Goal: Communication & Community: Answer question/provide support

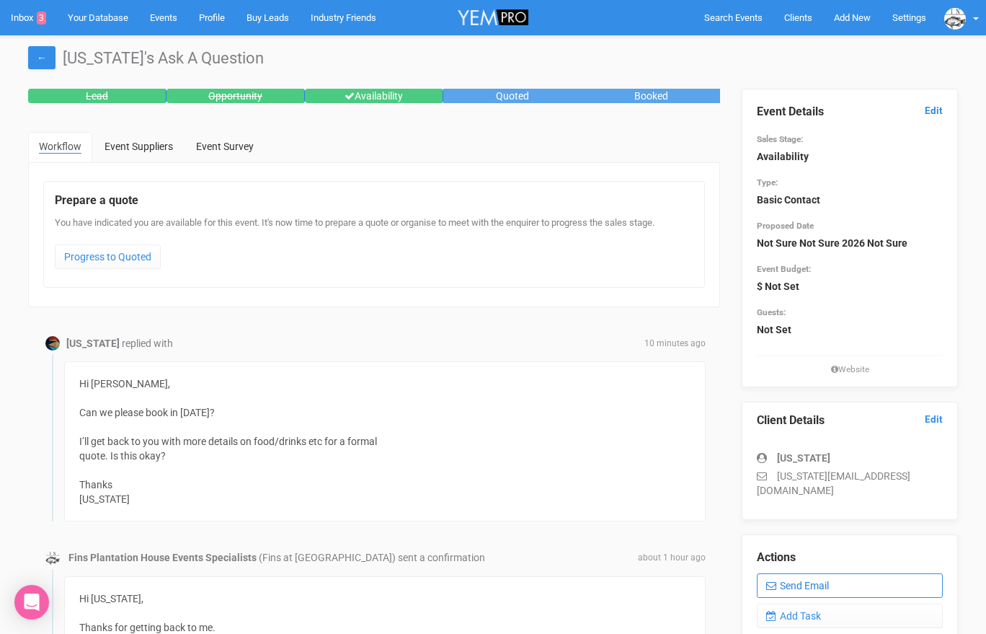
click at [798, 573] on link "Send Email" at bounding box center [850, 585] width 186 height 25
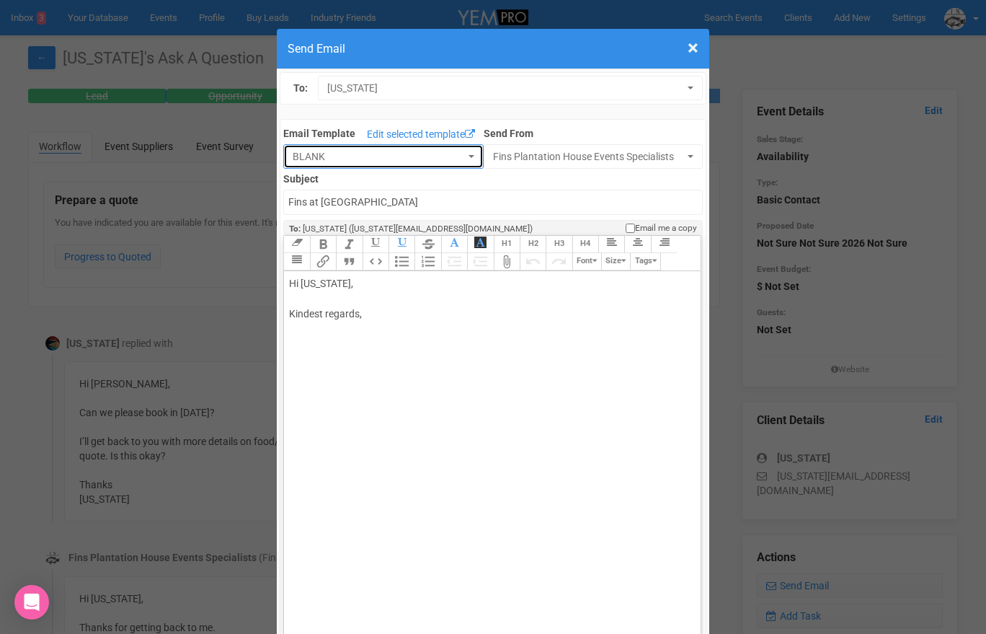
click at [437, 163] on span "BLANK" at bounding box center [379, 156] width 172 height 14
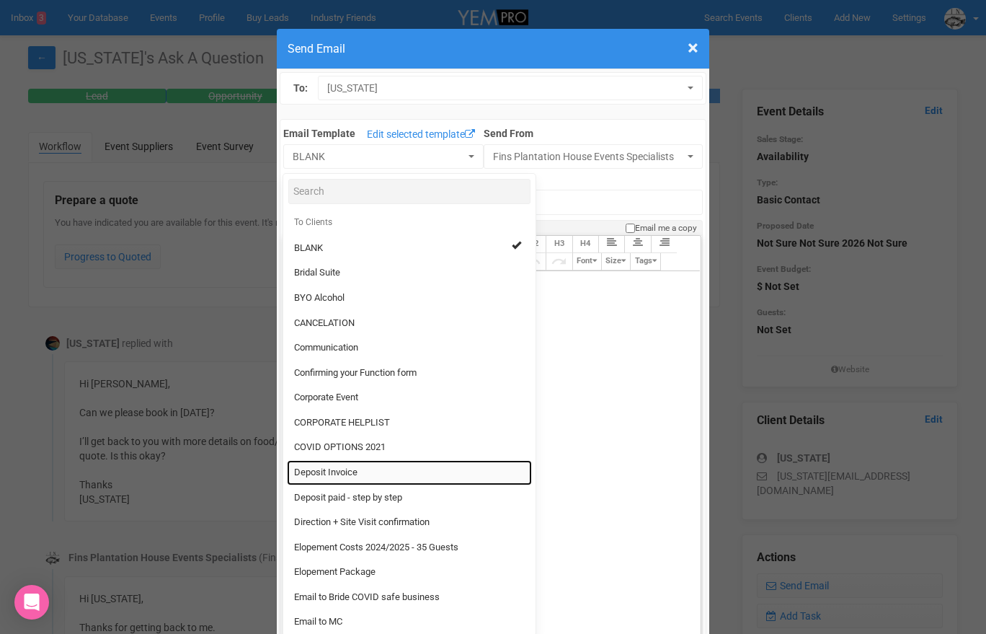
click at [382, 469] on link "Deposit Invoice" at bounding box center [409, 472] width 245 height 25
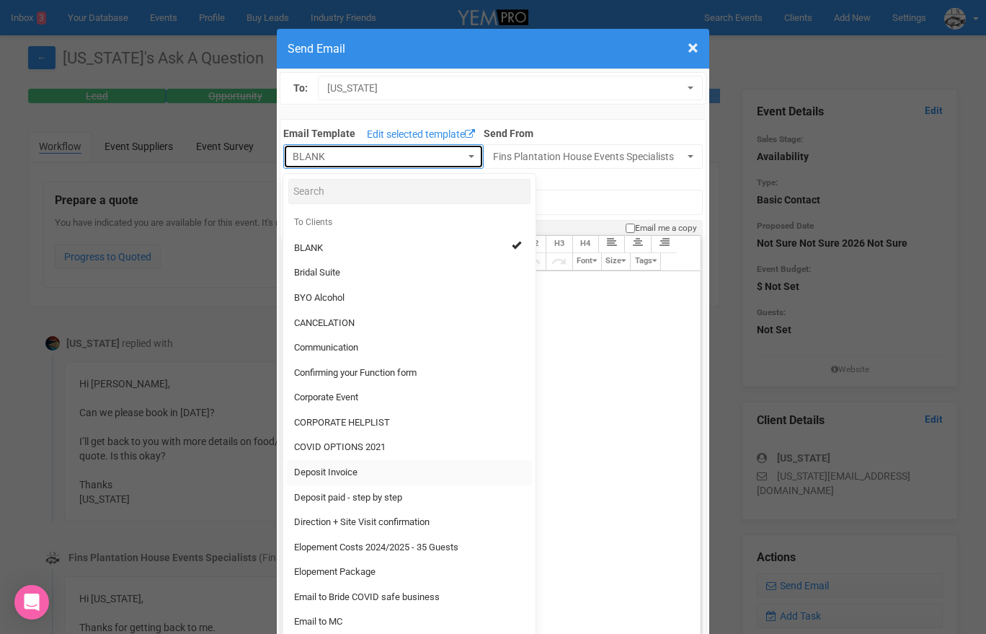
select select "326532"
type input "Fins Plantation House - Deposit Invoice"
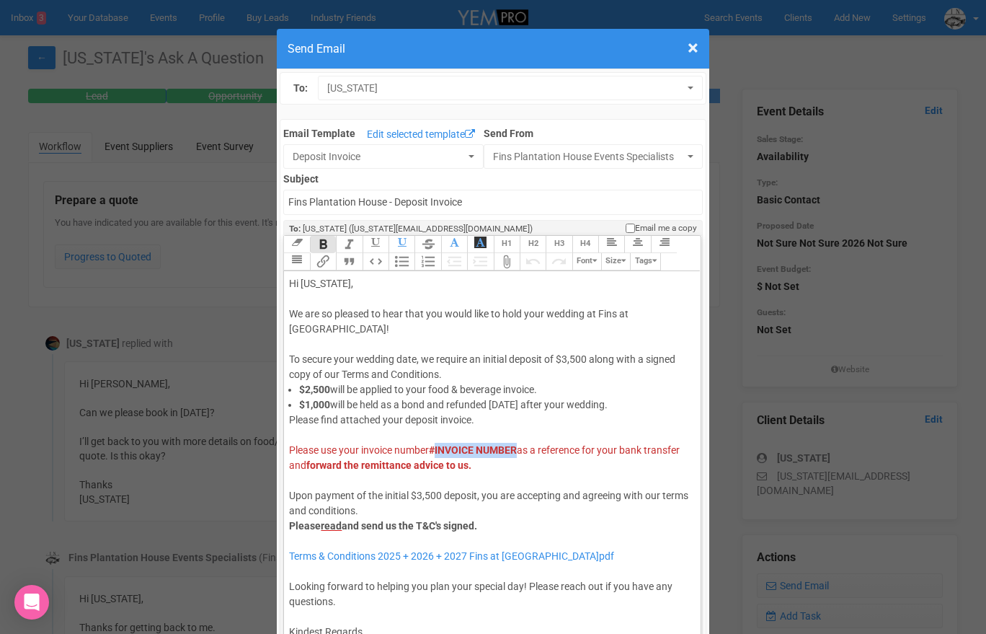
drag, startPoint x: 524, startPoint y: 449, endPoint x: 441, endPoint y: 447, distance: 82.2
click at [441, 447] on div "Please find attached your deposit invoice. Please use your invoice number #INVO…" at bounding box center [489, 556] width 401 height 288
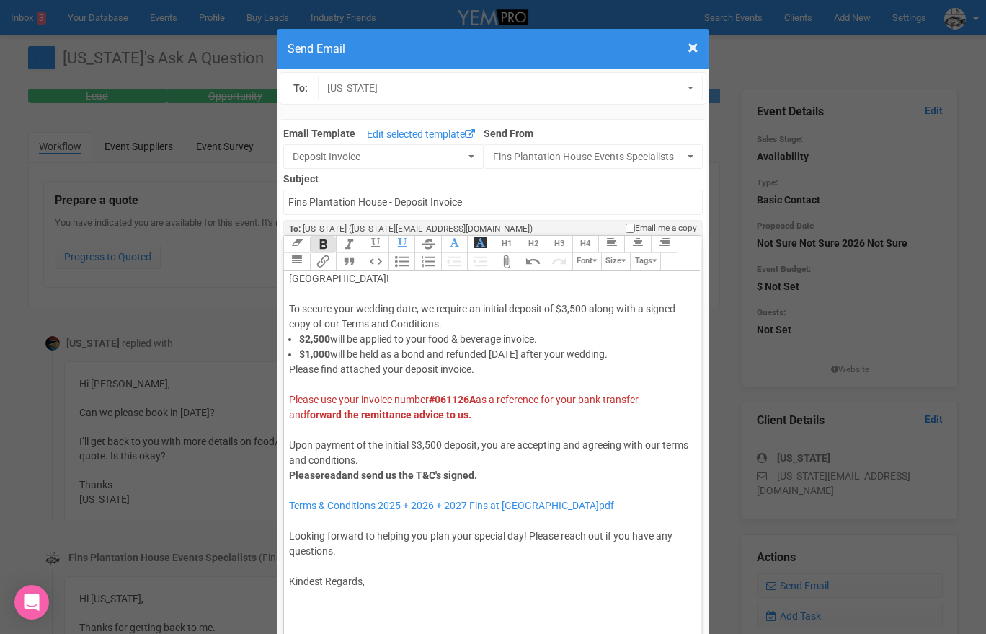
scroll to position [53, 0]
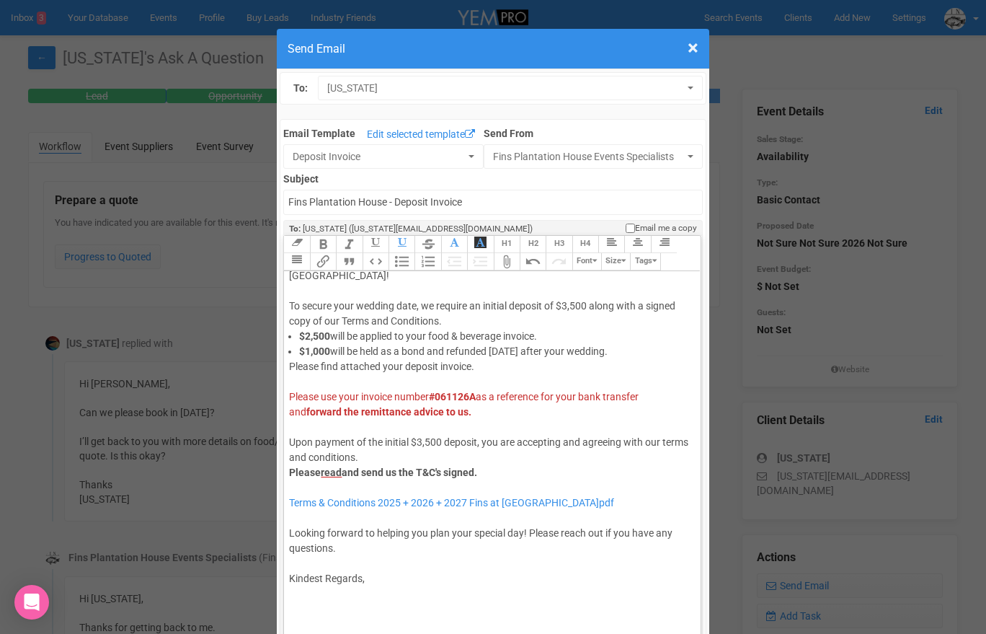
drag, startPoint x: 343, startPoint y: 551, endPoint x: 288, endPoint y: 538, distance: 55.6
click at [288, 538] on trix-editor "Hi [US_STATE], We are so pleased to hear that you would like to hold your weddi…" at bounding box center [492, 461] width 416 height 380
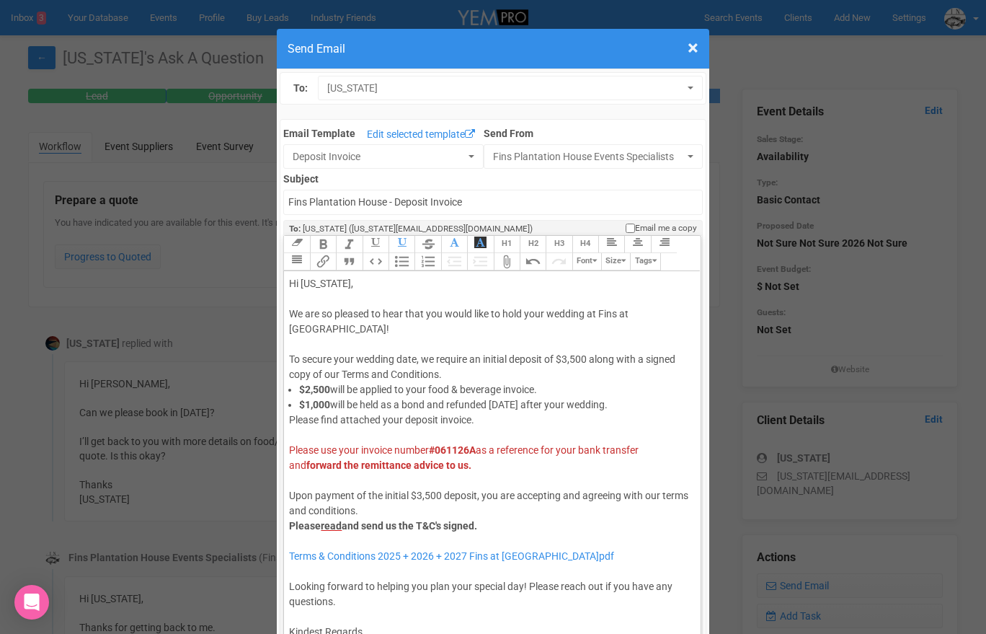
click at [388, 341] on div "Hi [US_STATE], We are so pleased to hear that you would like to hold your weddi…" at bounding box center [489, 329] width 401 height 106
click at [483, 421] on div "Please find attached your deposit invoice. Please use your invoice number #0611…" at bounding box center [489, 556] width 401 height 288
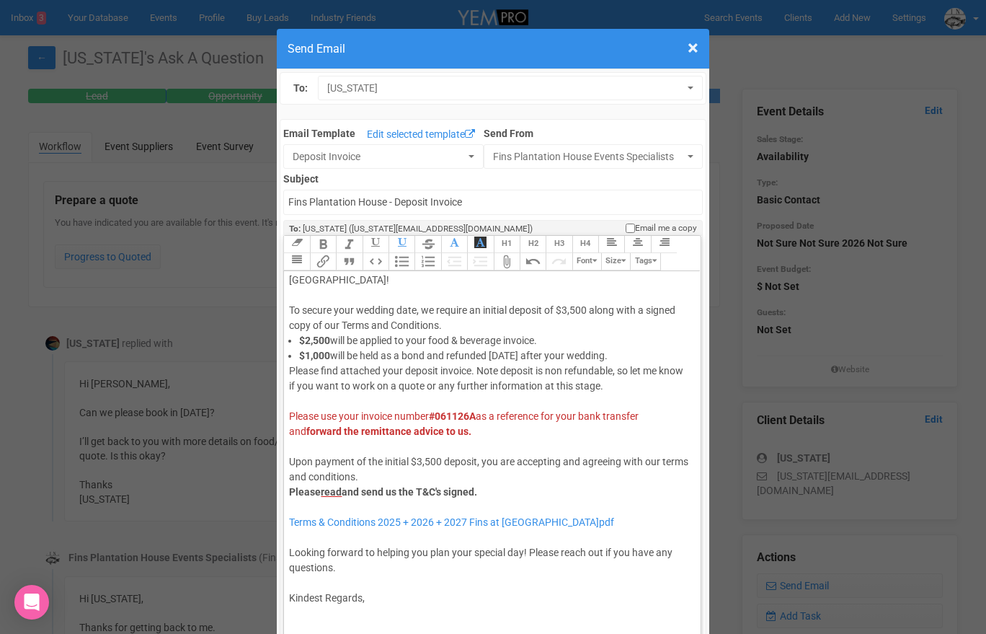
scroll to position [69, 0]
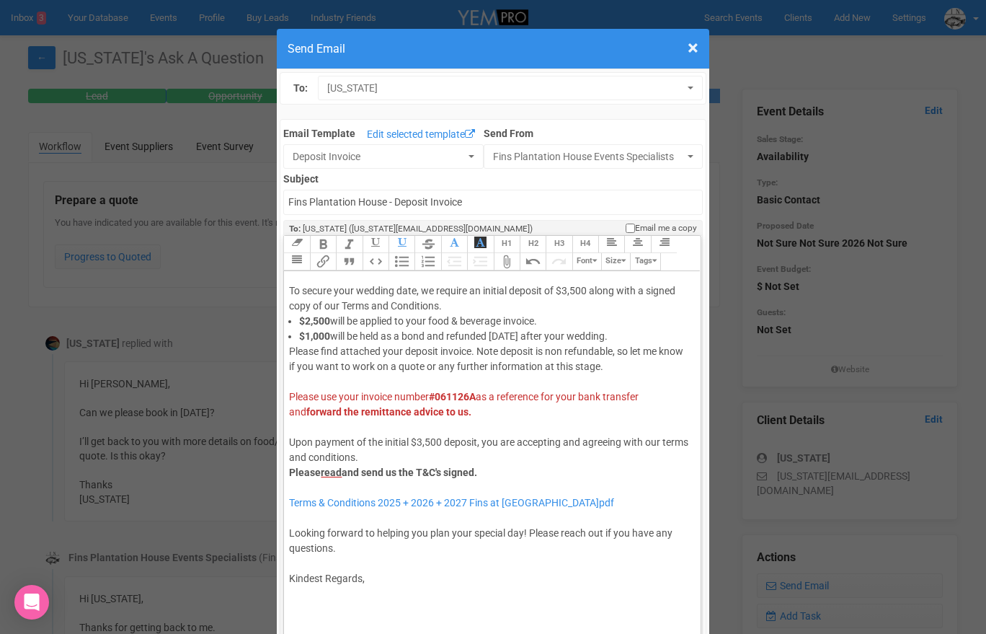
click at [389, 583] on div "Please find attached your deposit invoice. Note deposit is non refundable, so l…" at bounding box center [489, 495] width 401 height 303
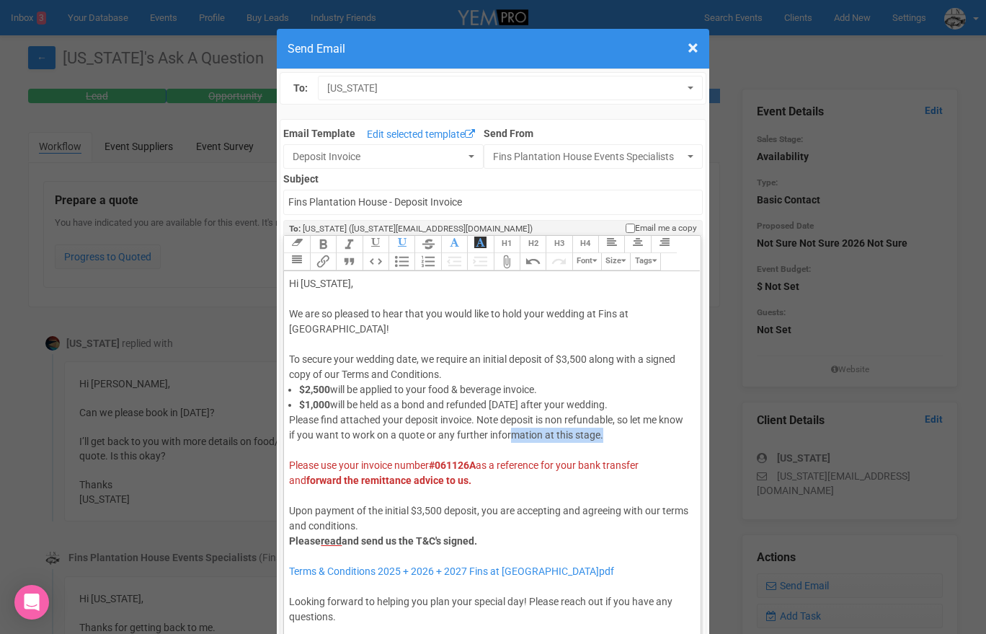
drag, startPoint x: 606, startPoint y: 435, endPoint x: 508, endPoint y: 429, distance: 97.5
click at [508, 429] on div "Please find attached your deposit invoice. Note deposit is non refundable, so l…" at bounding box center [489, 586] width 401 height 348
click at [500, 420] on div "Please find attached your deposit invoice. Note deposit is non refundable, so l…" at bounding box center [489, 586] width 401 height 348
click at [609, 436] on div "Please find attached your deposit invoice. Note deposit is non refundable, so l…" at bounding box center [489, 586] width 401 height 348
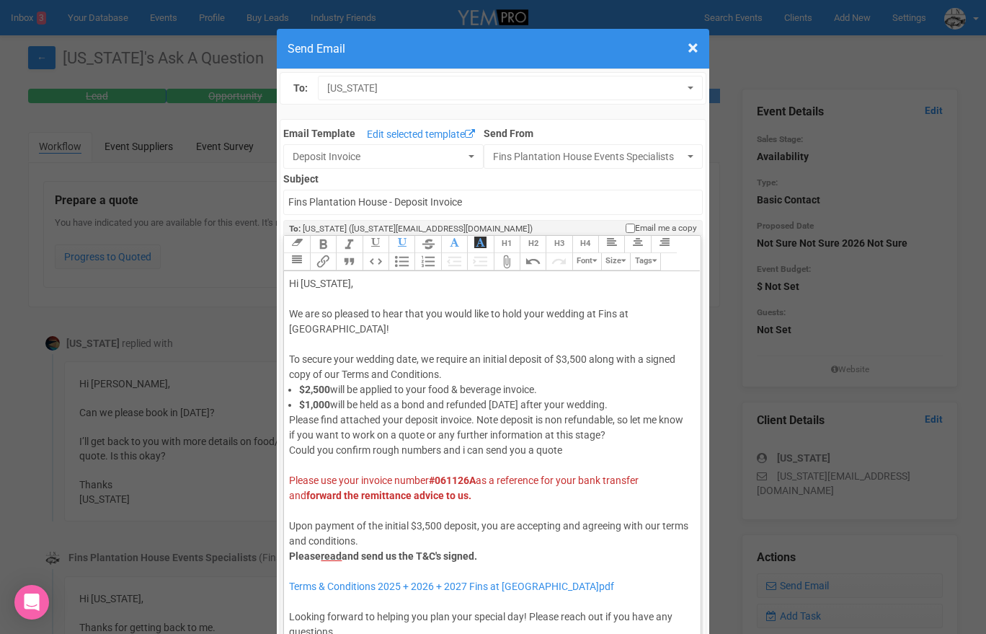
type trix-editor "<div>Hi [US_STATE],<br><br>We are so pleased to hear that you would like to hol…"
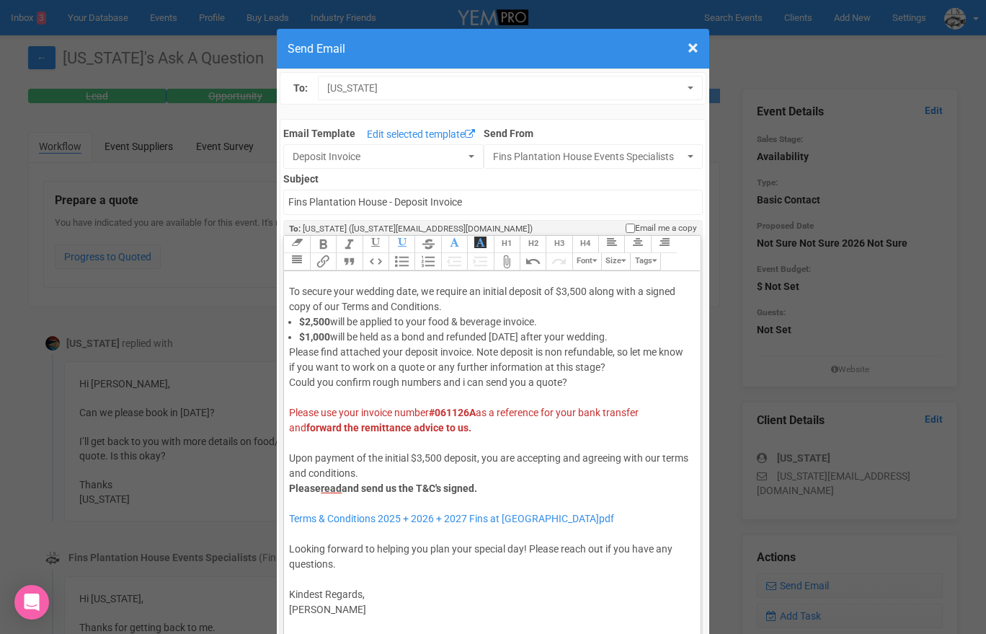
scroll to position [129, 0]
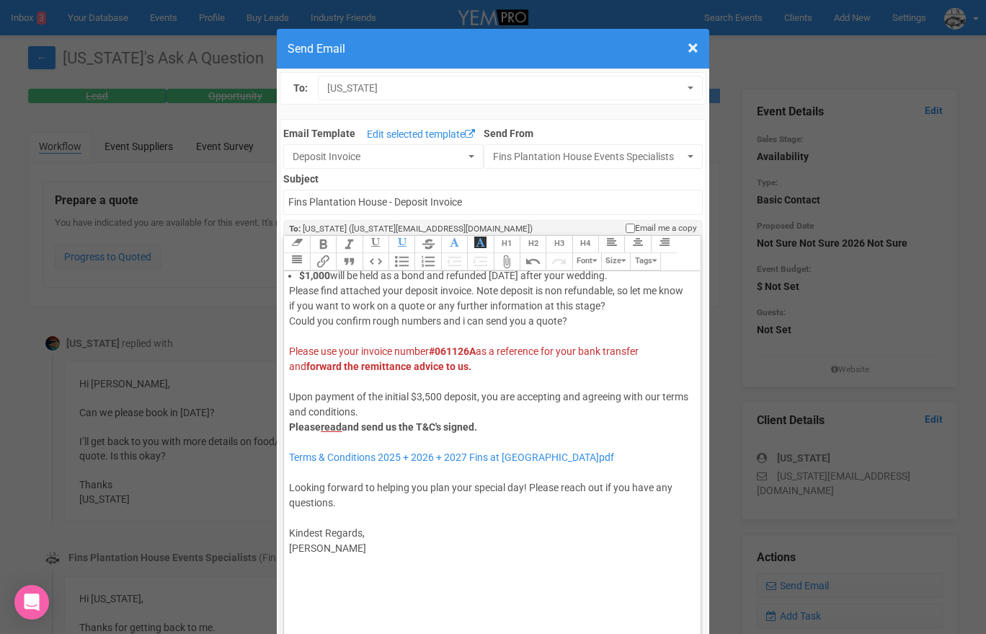
click at [400, 574] on div "Please find attached your deposit invoice. Note deposit is non refundable, so l…" at bounding box center [489, 464] width 401 height 363
click at [391, 258] on trix-toolbar "Link Unlink Bold Italic Strikethrough H1 H2 H3 H4 Link Quote Code Bullets Numbe…" at bounding box center [491, 253] width 416 height 35
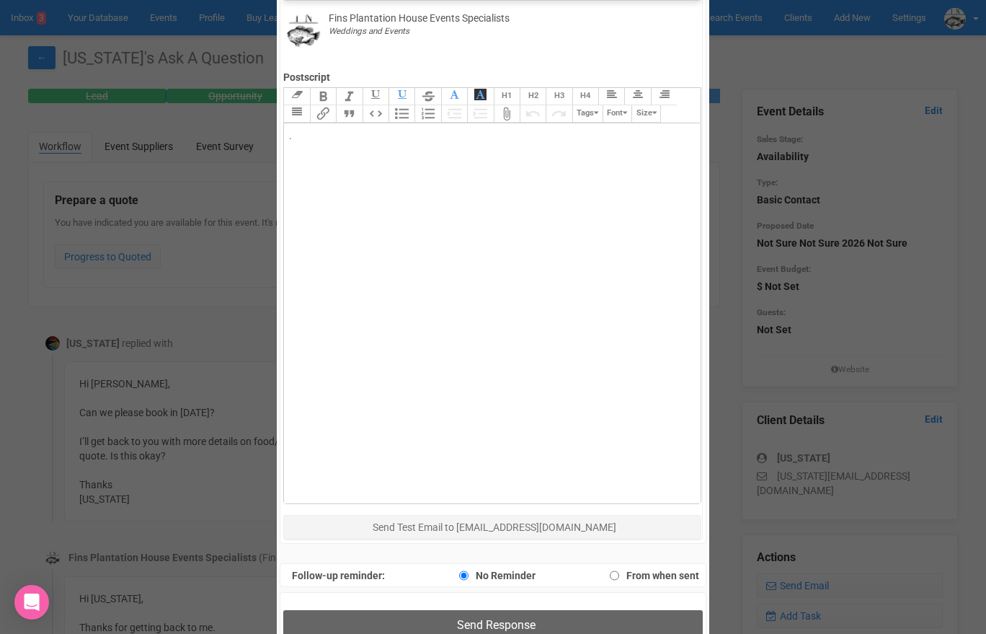
scroll to position [685, 0]
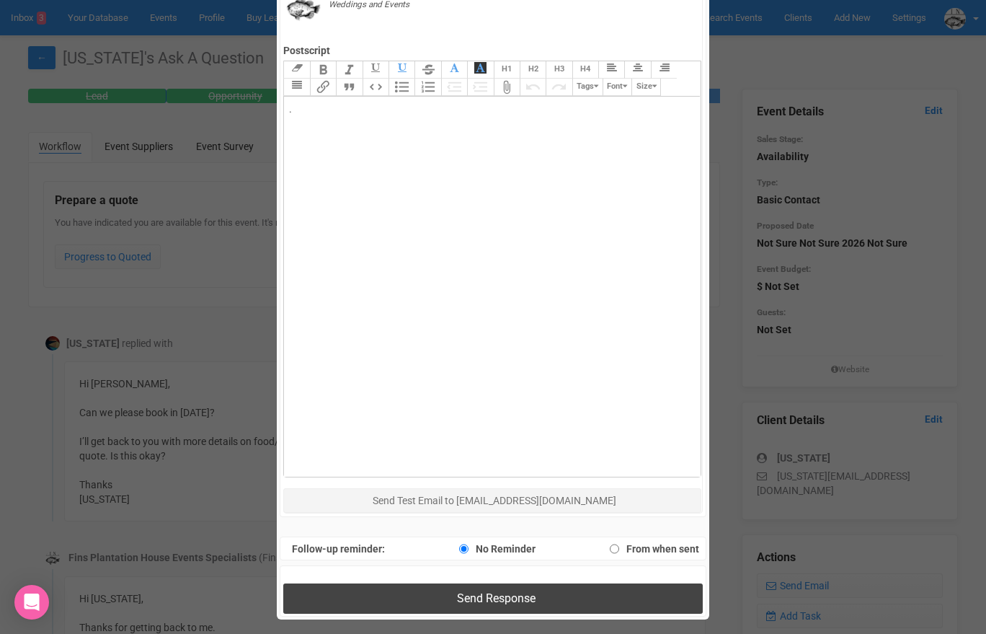
click at [436, 601] on button "Send Response" at bounding box center [492, 598] width 419 height 30
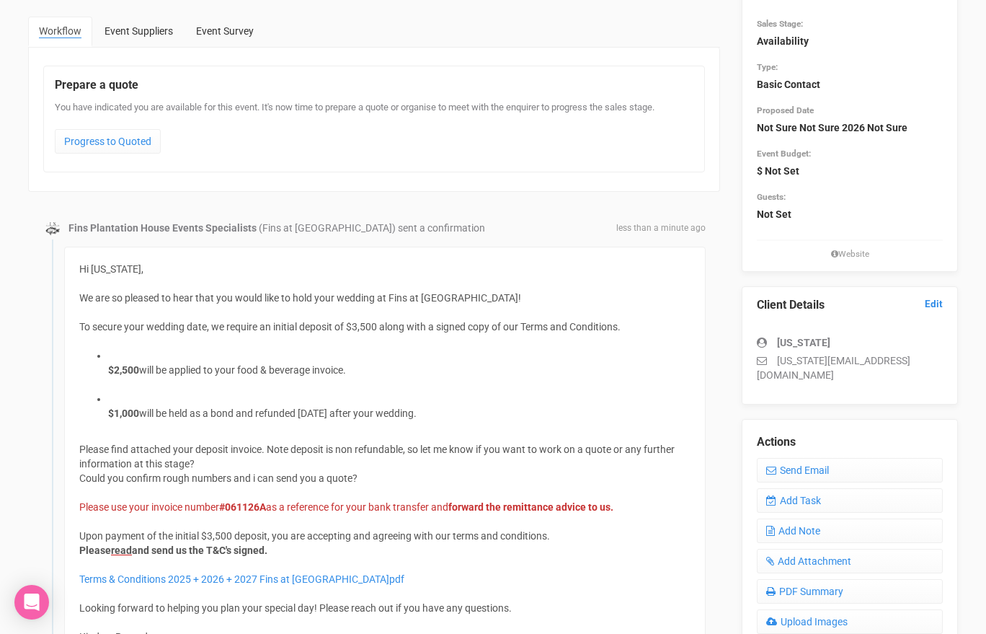
scroll to position [0, 0]
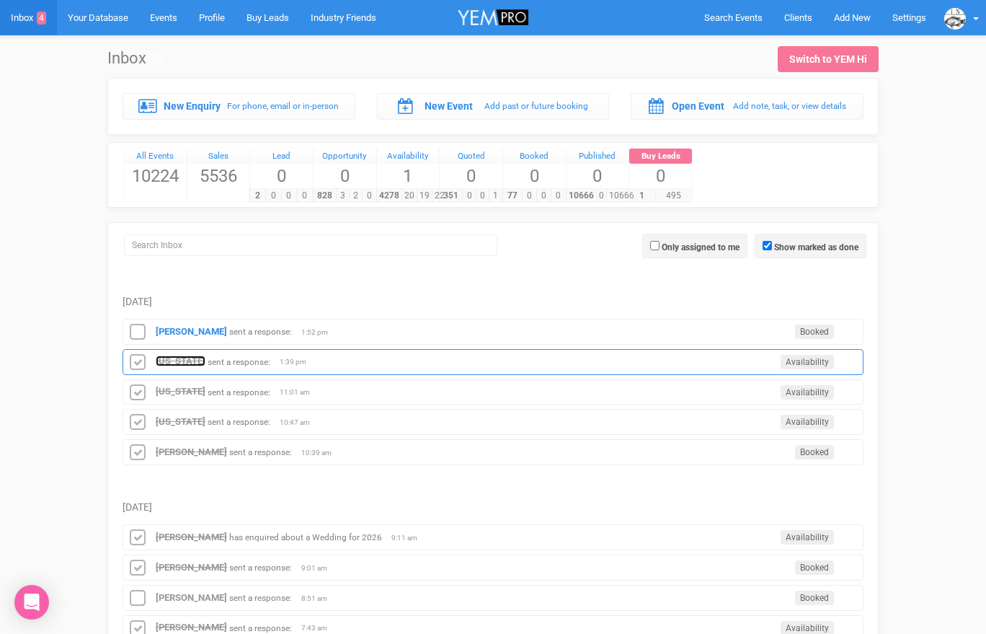
click at [172, 358] on strong "[US_STATE]" at bounding box center [181, 361] width 50 height 11
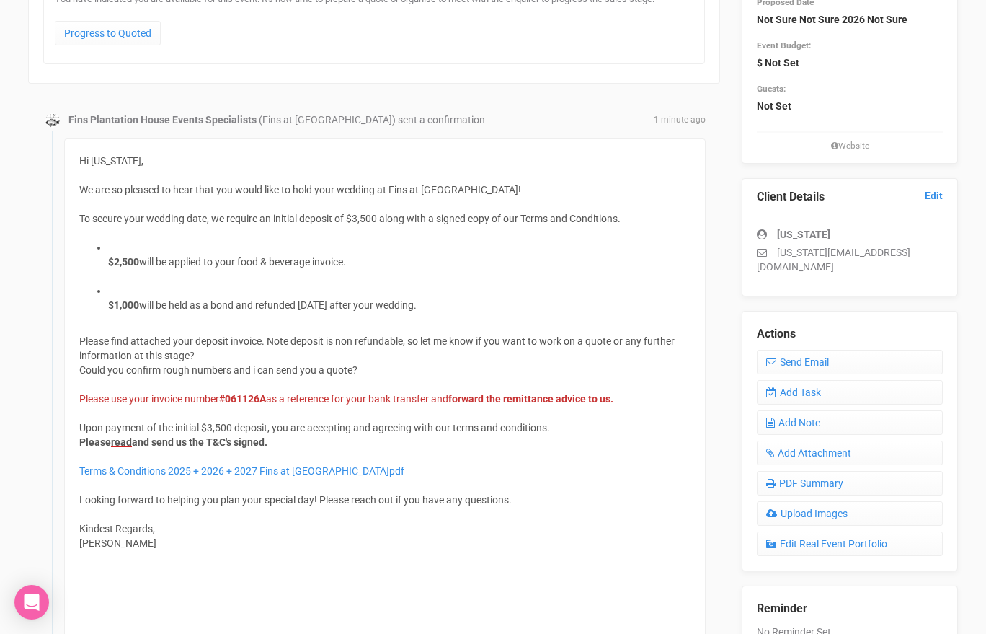
scroll to position [294, 0]
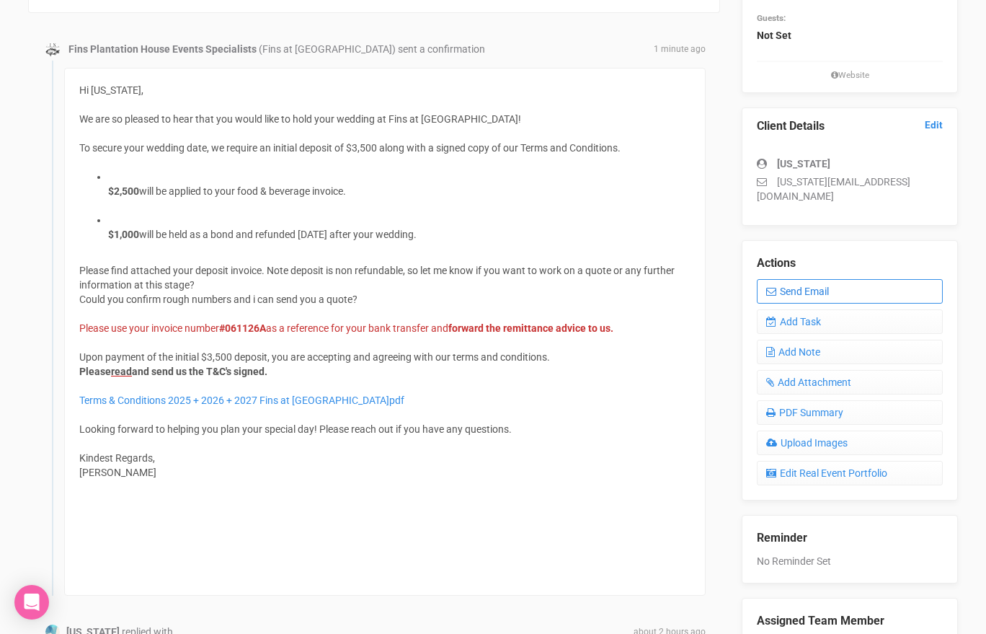
click at [803, 285] on link "Send Email" at bounding box center [850, 291] width 186 height 25
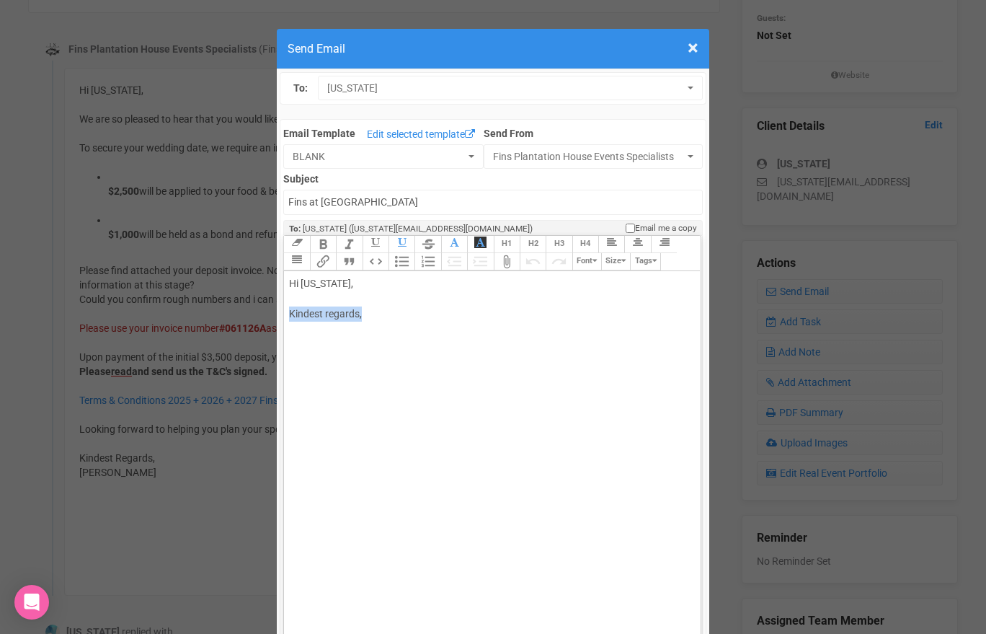
drag, startPoint x: 368, startPoint y: 318, endPoint x: 283, endPoint y: 317, distance: 85.1
click at [283, 317] on div "Link Unlink Bold Italic Strikethrough H1 H2 H3 H4 Link Quote Code Bullets Numbe…" at bounding box center [492, 447] width 418 height 424
click at [296, 358] on div "Hi [US_STATE], Sorry missed the attachment! Regards [PERSON_NAME]" at bounding box center [489, 336] width 401 height 121
type trix-editor "<div>Hi [US_STATE],<br><br>Sorry missed the attachment!<br><br>Regards<br>[PERS…"
click at [303, 393] on div "Hi [US_STATE], Sorry missed the attachment! Regards [PERSON_NAME]" at bounding box center [489, 336] width 401 height 121
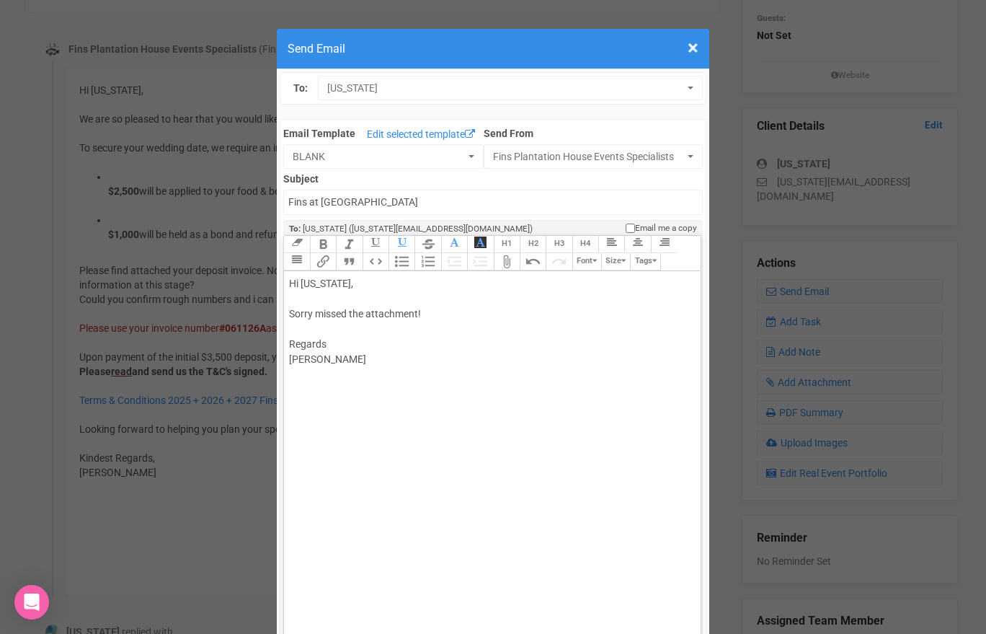
click at [393, 265] on trix-toolbar "Link Unlink Bold Italic Strikethrough H1 H2 H3 H4 Link Quote Code Bullets Numbe…" at bounding box center [491, 253] width 416 height 35
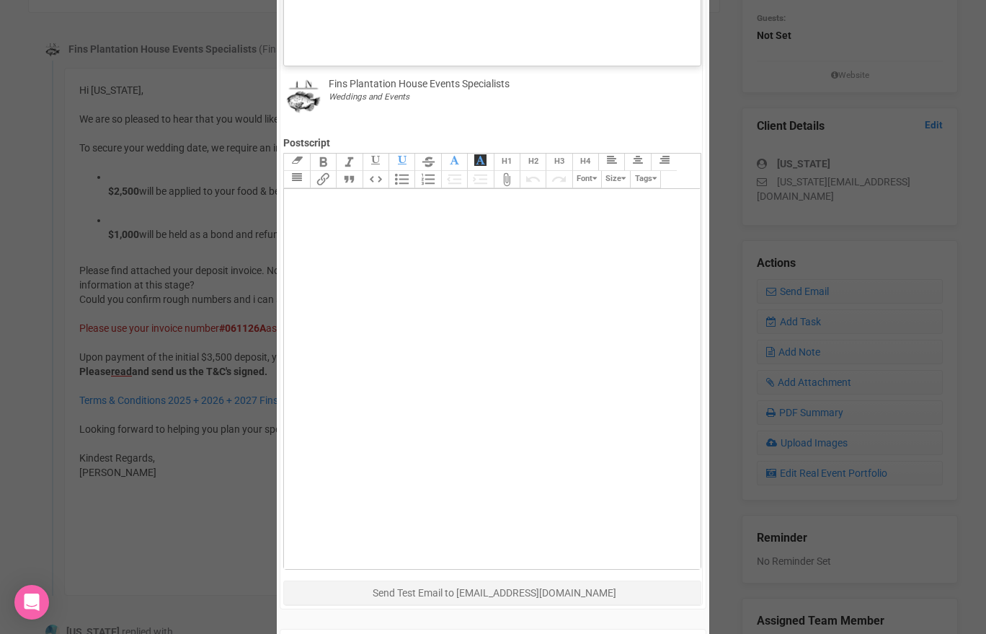
scroll to position [702, 0]
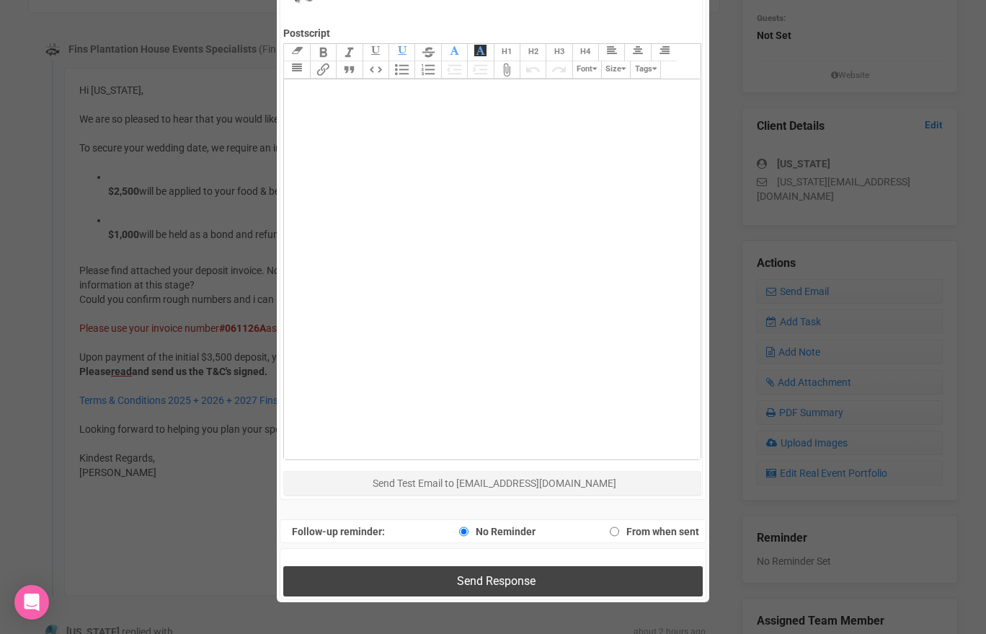
click at [412, 579] on button "Send Response" at bounding box center [492, 581] width 419 height 30
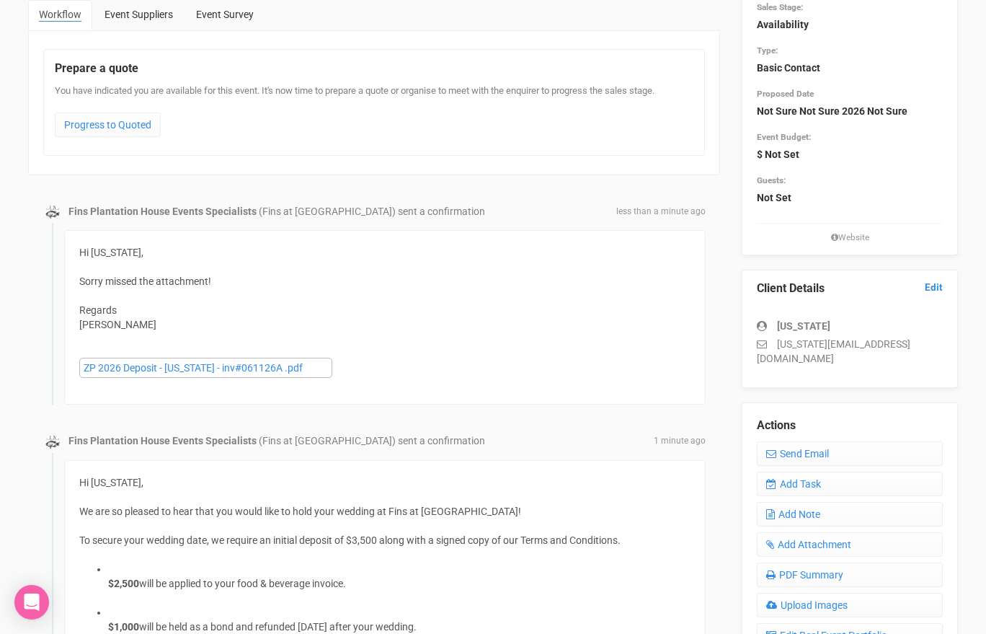
scroll to position [0, 0]
